Goal: Obtain resource: Obtain resource

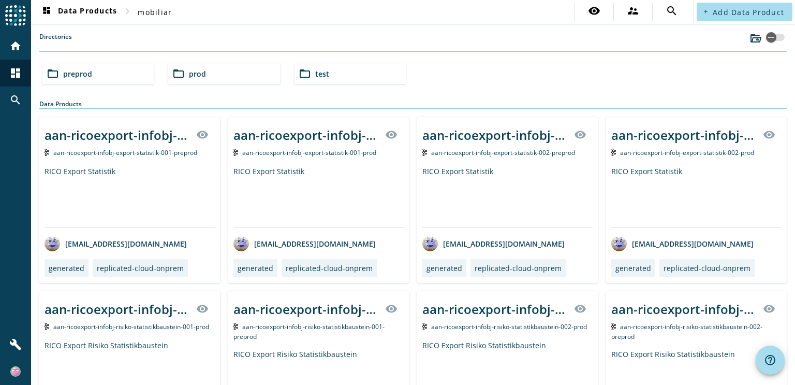
click at [86, 75] on span "preprod" at bounding box center [77, 74] width 29 height 10
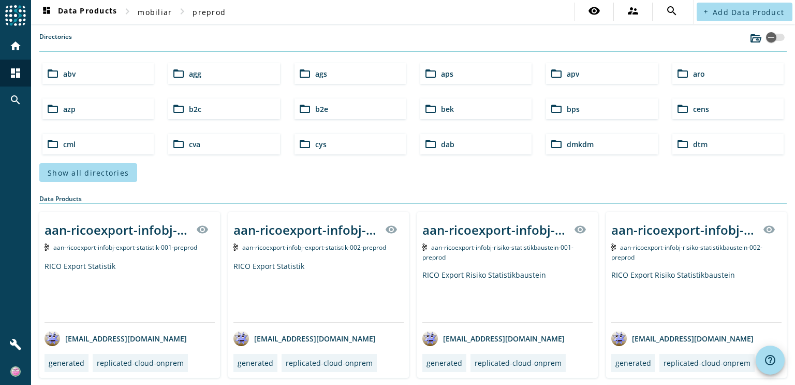
click at [571, 108] on span "bps" at bounding box center [573, 109] width 13 height 10
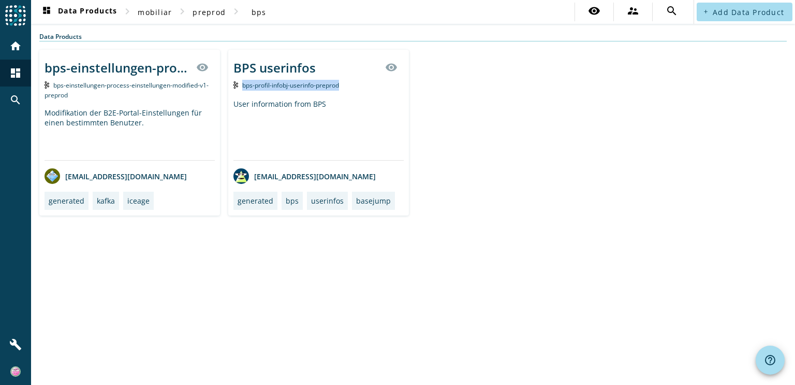
drag, startPoint x: 339, startPoint y: 85, endPoint x: 240, endPoint y: 84, distance: 98.4
click at [240, 84] on div "bps-profil-infobj-userinfo-preprod" at bounding box center [318, 85] width 170 height 11
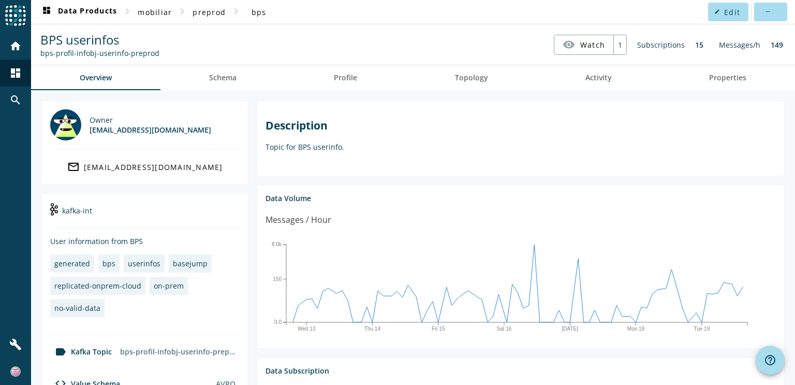
drag, startPoint x: 154, startPoint y: 52, endPoint x: 38, endPoint y: 53, distance: 115.4
click at [38, 53] on div "BPS userinfos bps-profil-infobj-userinfo-preprod" at bounding box center [100, 44] width 124 height 27
copy div "bps-profil-infobj-userinfo-preprod"
click at [211, 75] on span "Schema" at bounding box center [222, 77] width 27 height 7
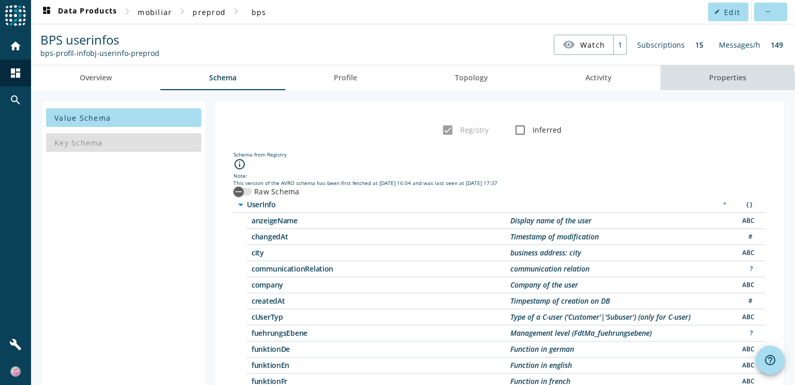
click at [709, 81] on span "Properties" at bounding box center [727, 77] width 37 height 7
